Goal: Information Seeking & Learning: Learn about a topic

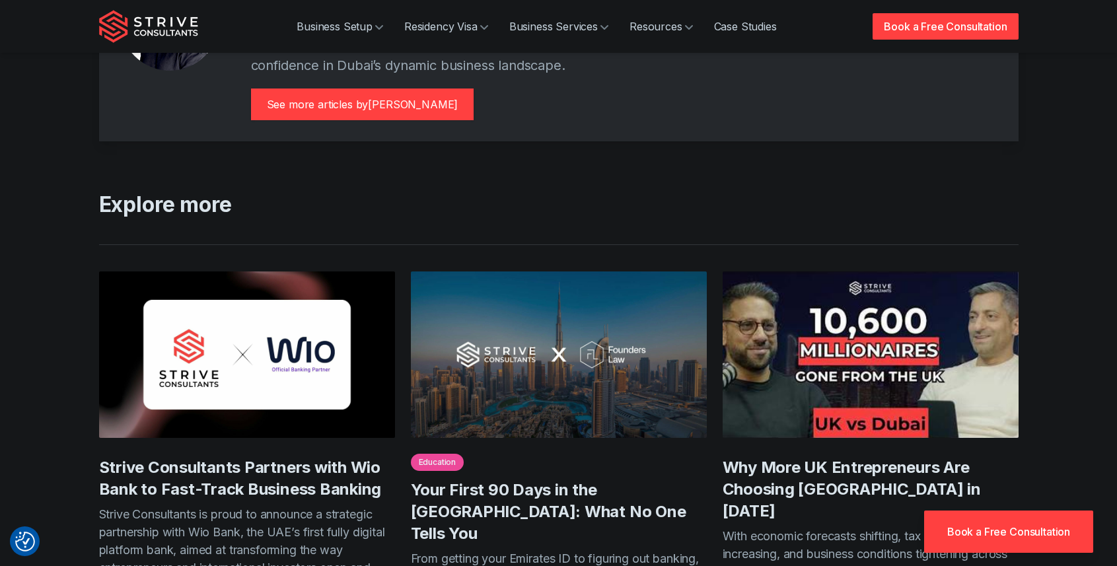
scroll to position [2409, 0]
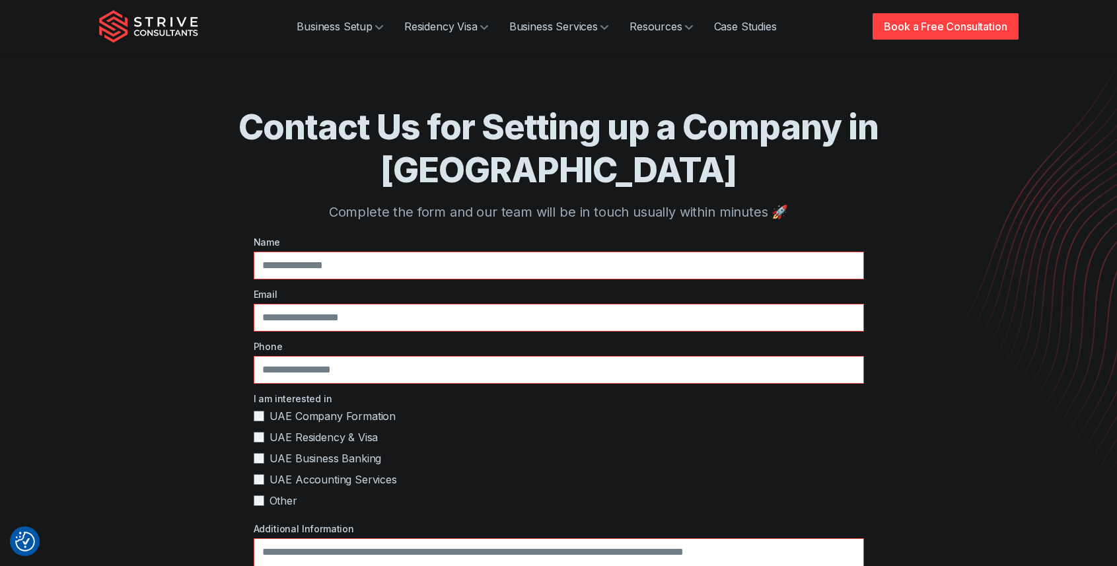
click at [173, 32] on img "Strive Consultants" at bounding box center [148, 26] width 99 height 33
